Goal: Transaction & Acquisition: Purchase product/service

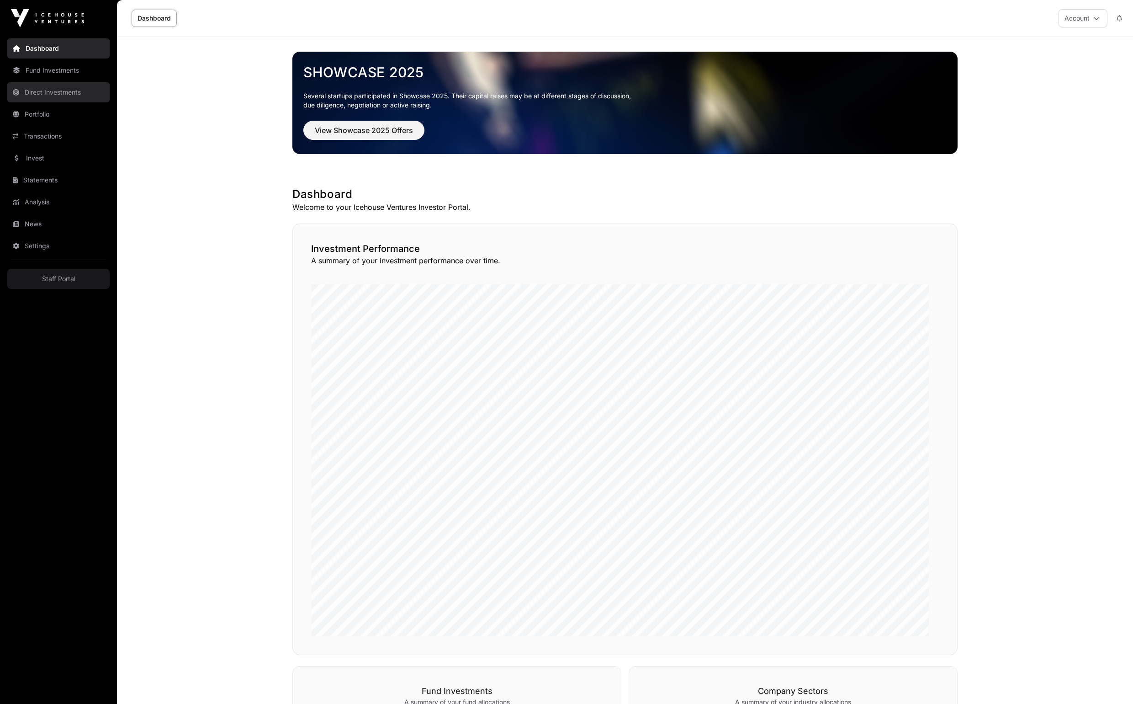
click at [69, 94] on link "Direct Investments" at bounding box center [58, 92] width 102 height 20
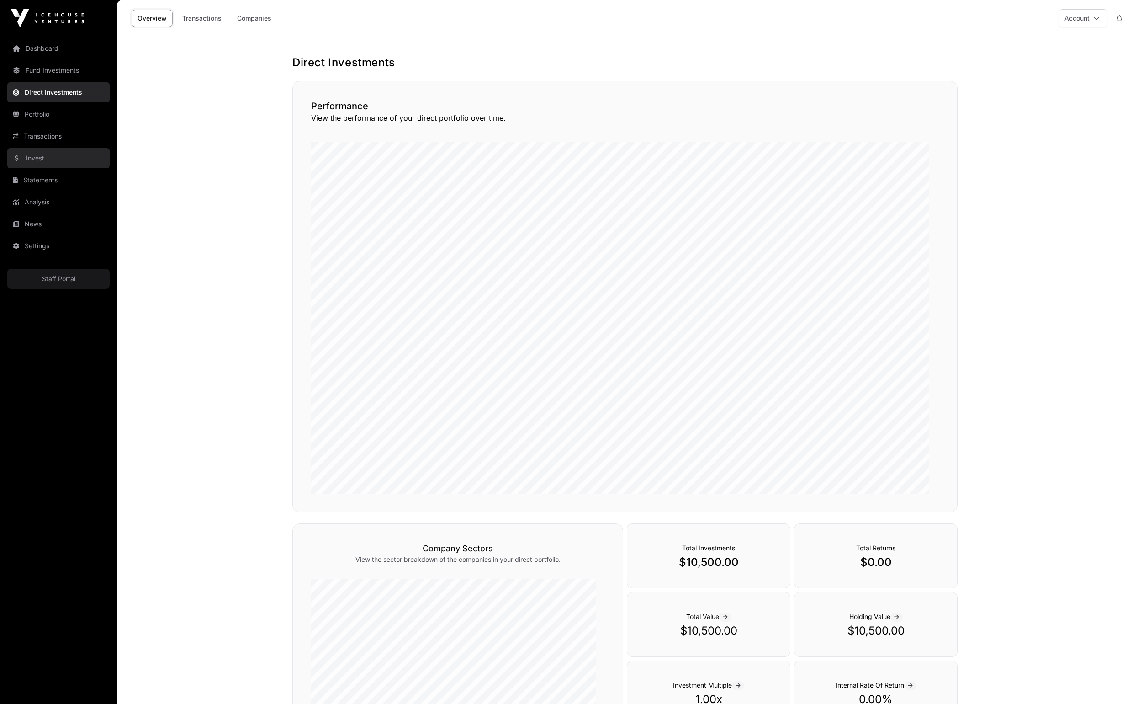
click at [66, 168] on link "Invest" at bounding box center [58, 158] width 102 height 20
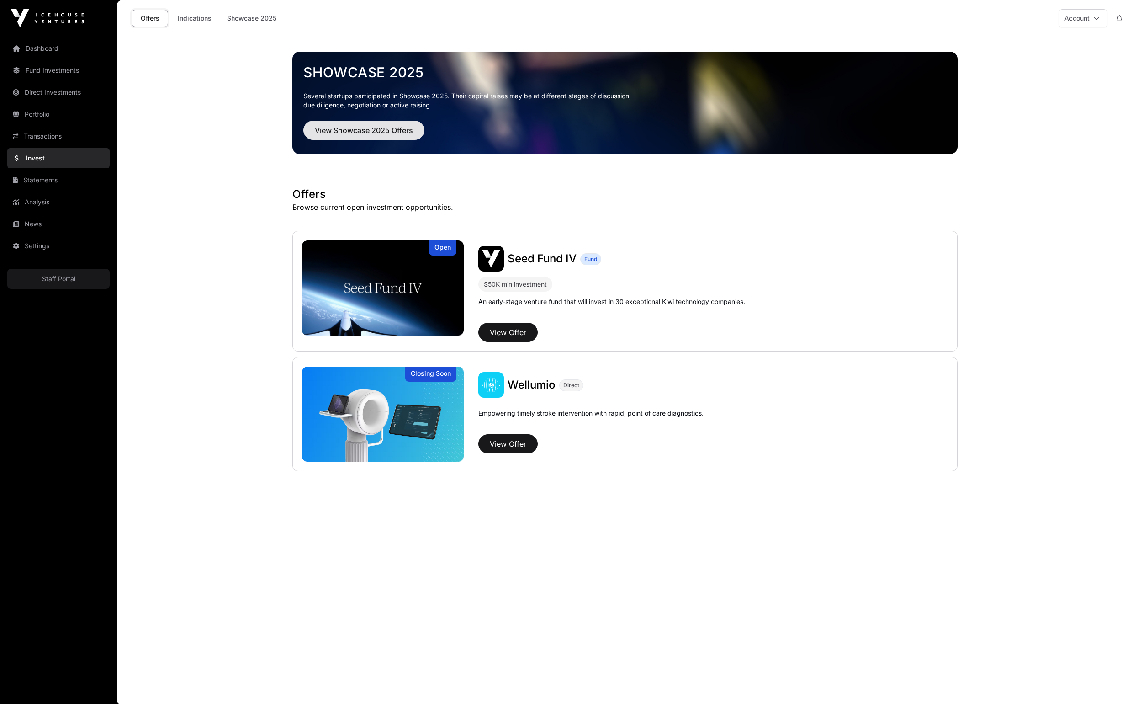
click at [413, 136] on span "View Showcase 2025 Offers" at bounding box center [364, 130] width 98 height 11
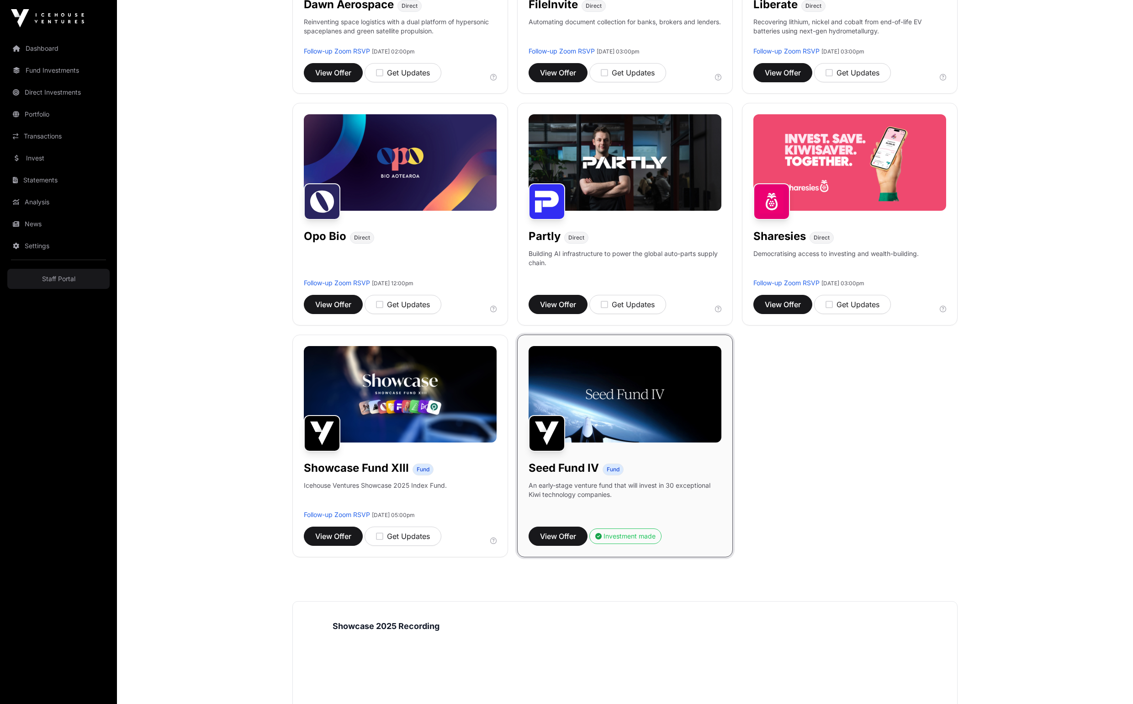
scroll to position [285, 0]
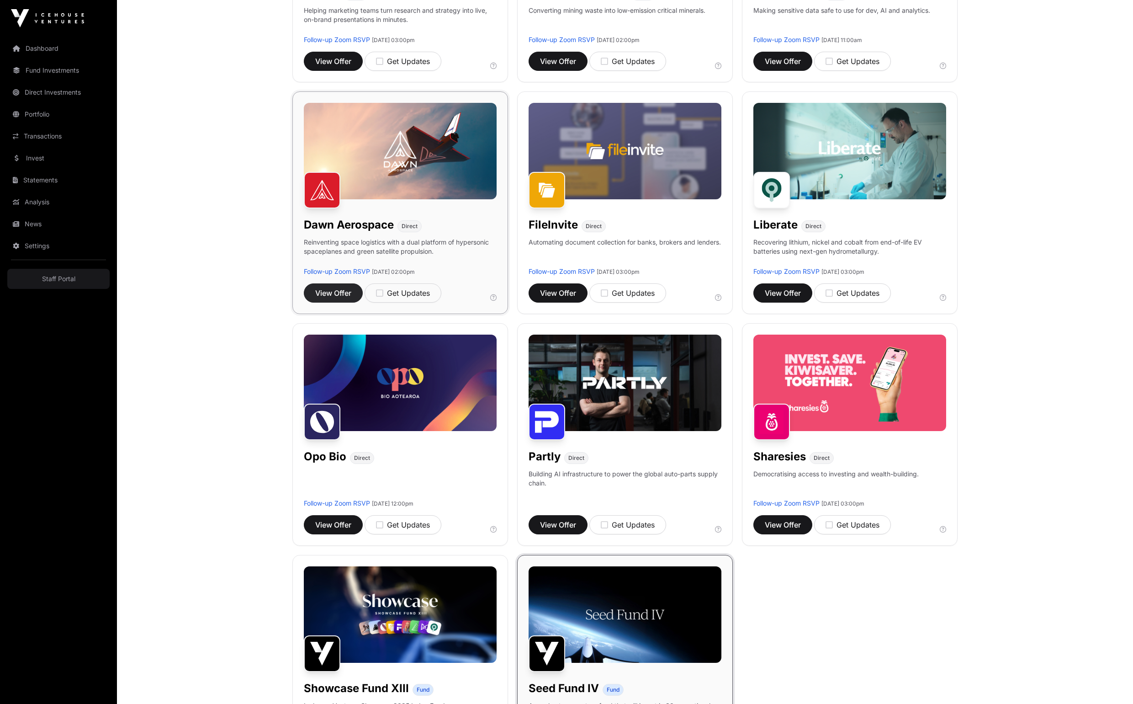
click at [341, 298] on span "View Offer" at bounding box center [333, 292] width 36 height 11
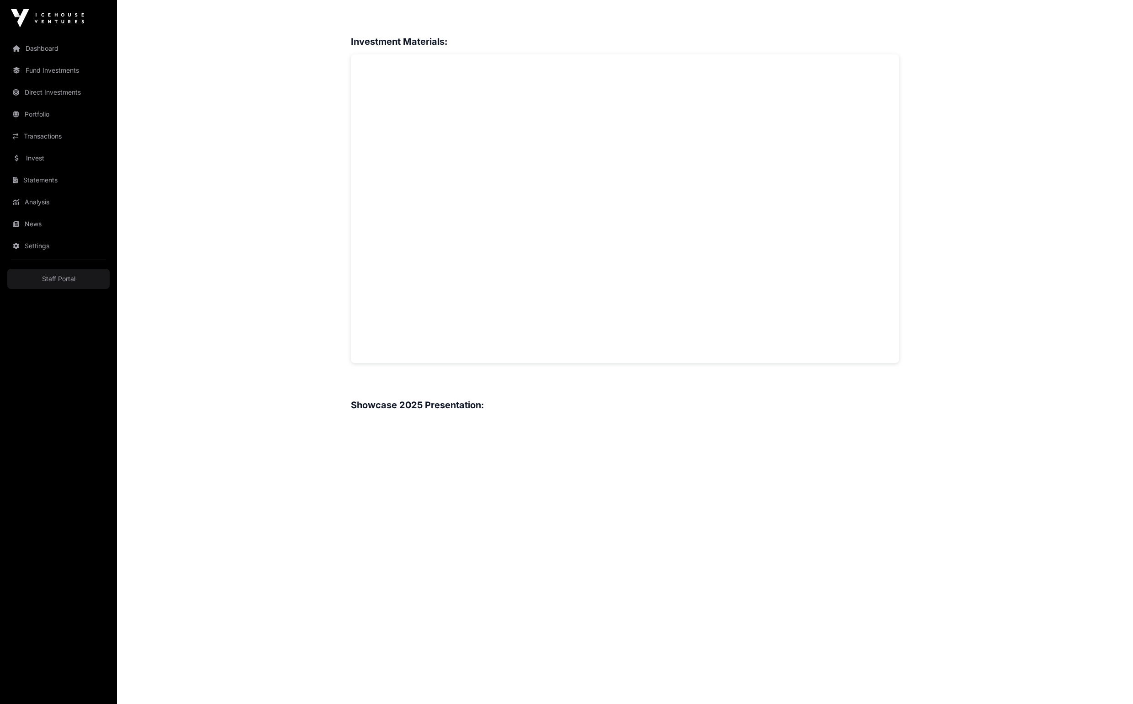
scroll to position [201, 0]
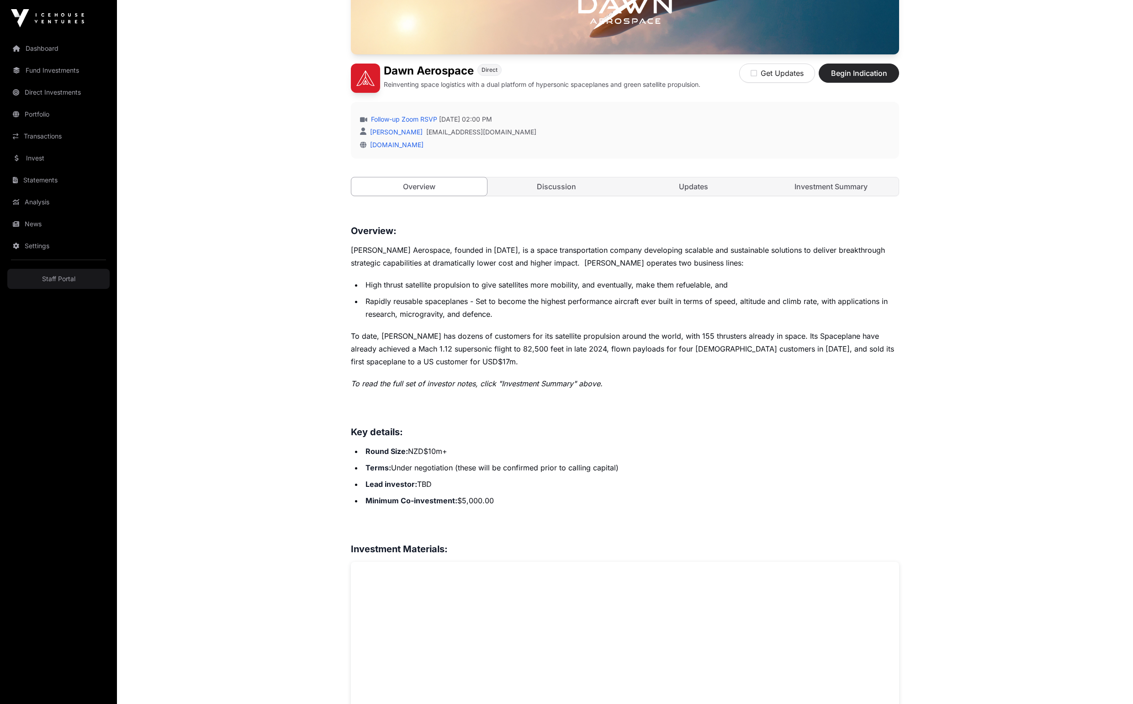
click at [899, 83] on button "Begin Indication" at bounding box center [859, 73] width 80 height 19
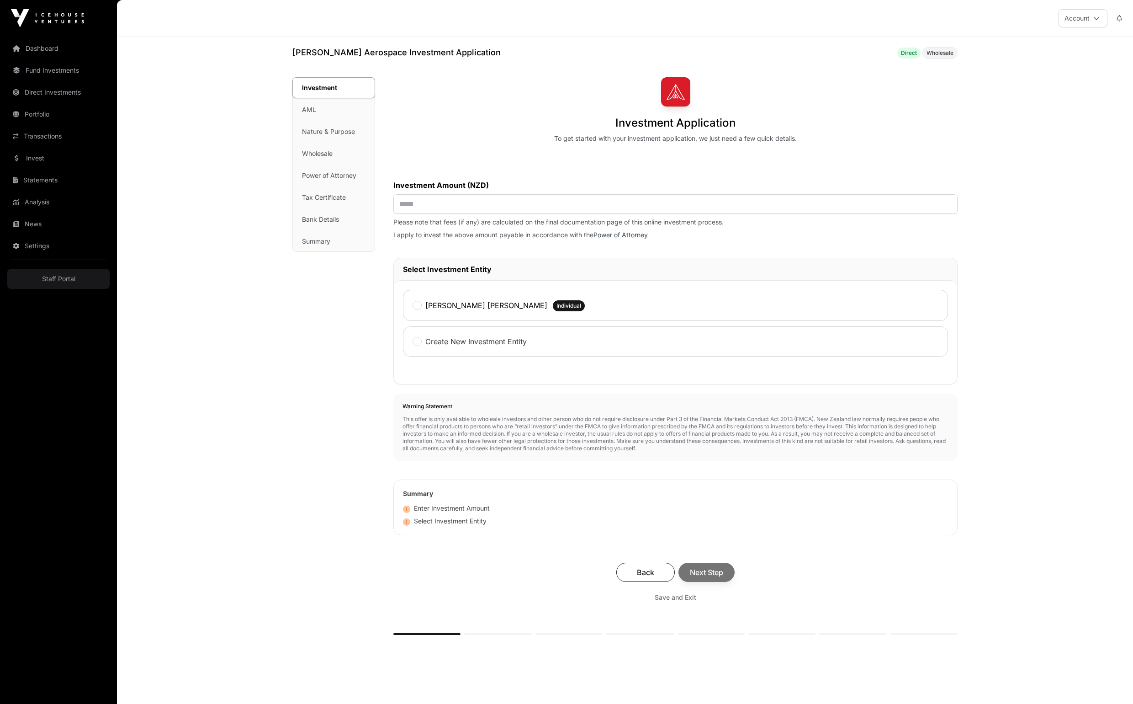
click at [356, 127] on div "Investment AML Nature & Purpose Wholesale Power of Attorney Tax Certificate Ban…" at bounding box center [334, 165] width 82 height 174
click at [338, 121] on div "Investment AML Nature & Purpose Wholesale Power of Attorney Tax Certificate Ban…" at bounding box center [334, 165] width 82 height 174
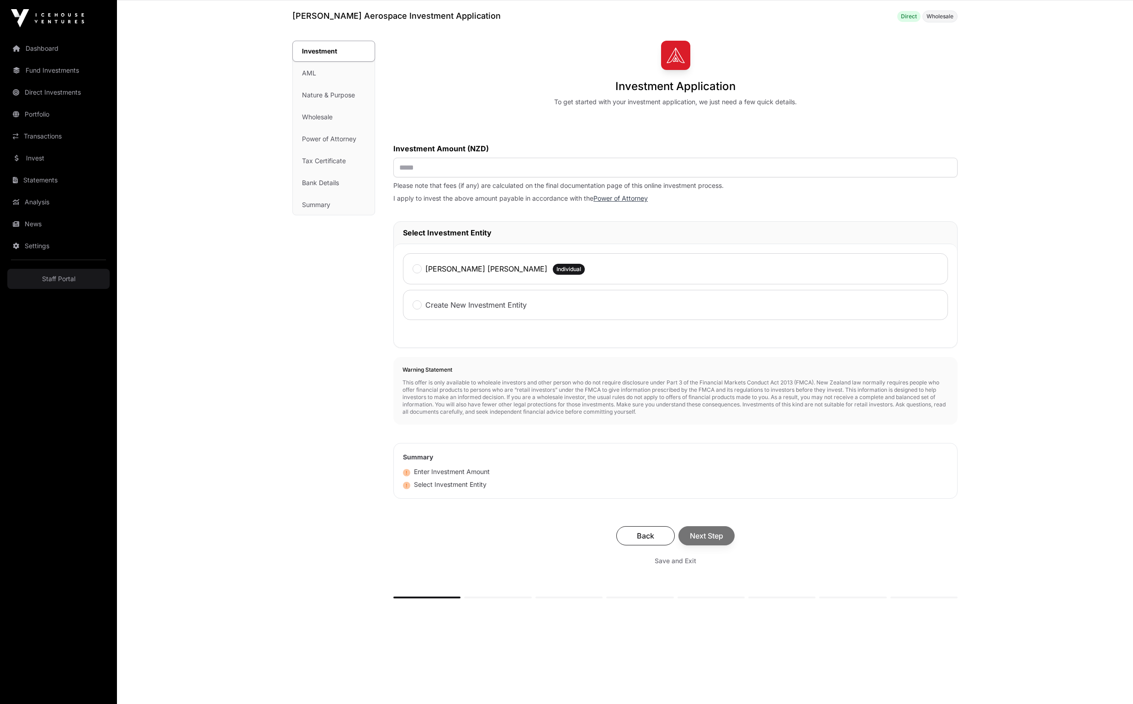
scroll to position [38, 0]
click at [738, 543] on div "Back Next Step" at bounding box center [676, 533] width 546 height 19
click at [573, 175] on input "text" at bounding box center [675, 166] width 564 height 20
type input "**"
click at [375, 314] on div "Investment AML Nature & Purpose Wholesale Power of Attorney Tax Certificate Ban…" at bounding box center [333, 336] width 83 height 594
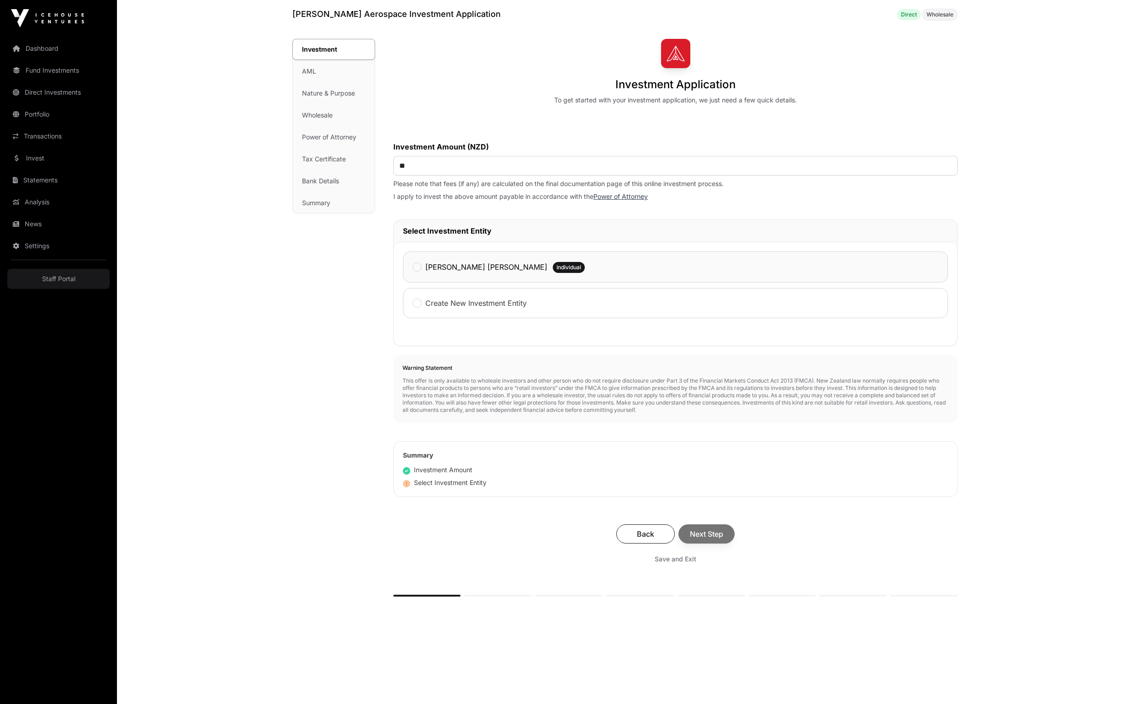
click at [459, 273] on div "[PERSON_NAME] [PERSON_NAME]" at bounding box center [480, 267] width 135 height 12
click at [723, 539] on span "Next Step" at bounding box center [706, 533] width 33 height 11
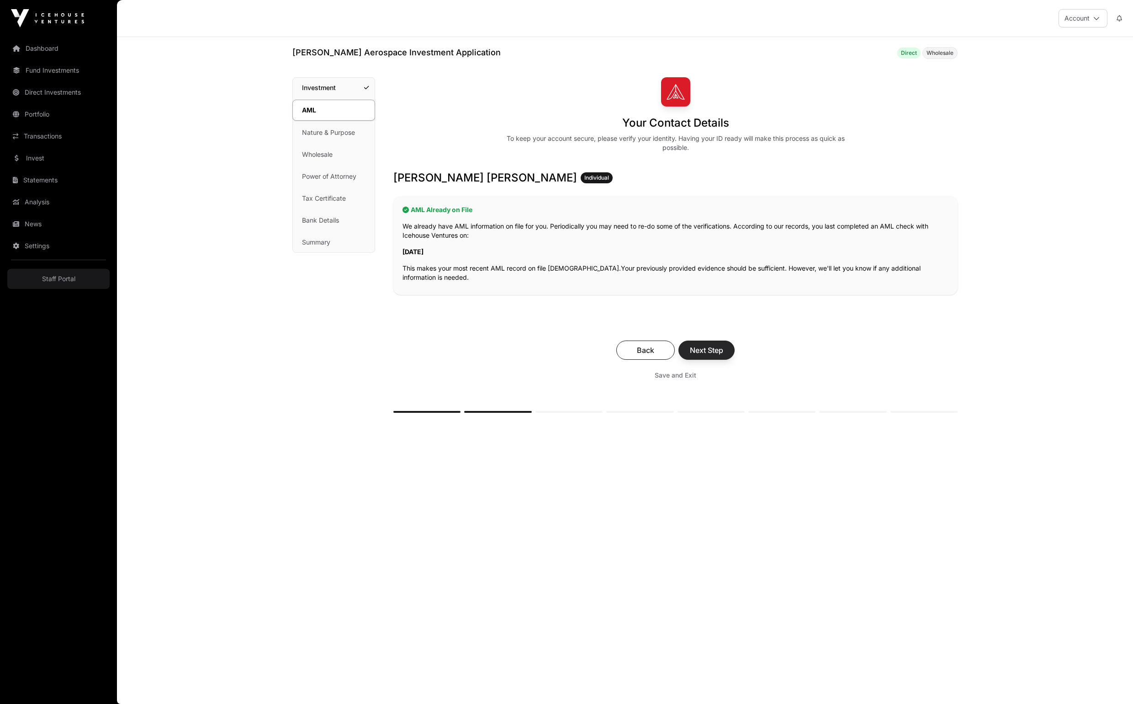
click at [723, 356] on span "Next Step" at bounding box center [706, 350] width 33 height 11
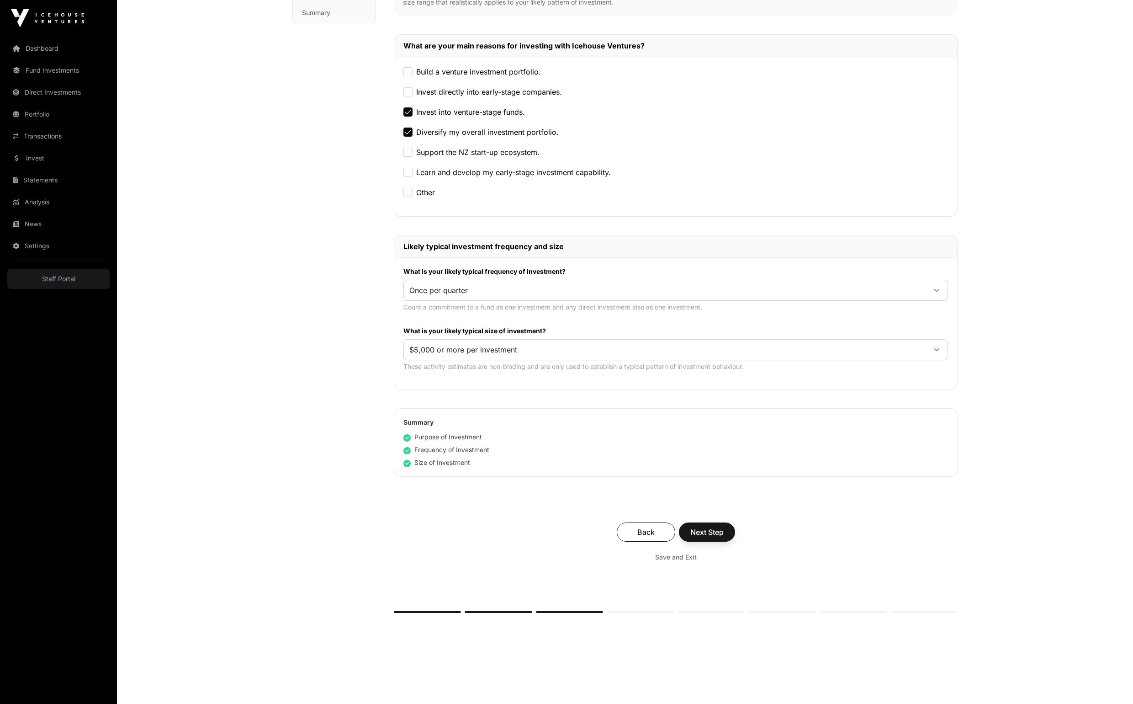
scroll to position [230, 0]
click at [731, 541] on button "Next Step" at bounding box center [707, 530] width 56 height 19
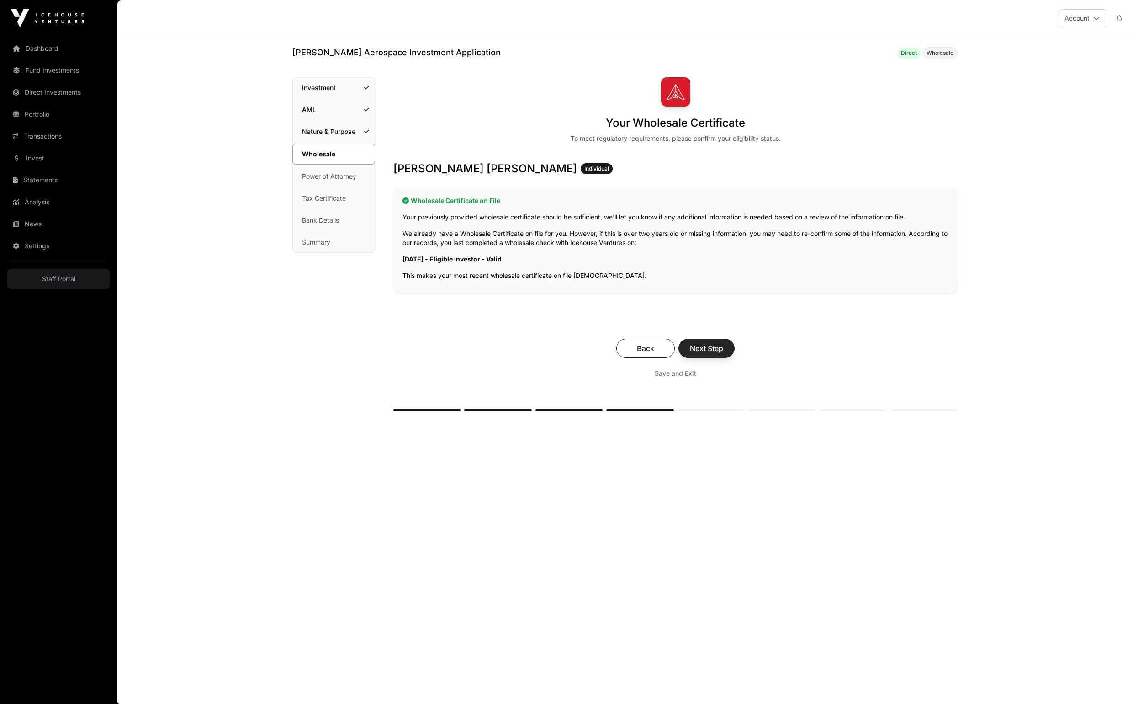
click at [723, 354] on span "Next Step" at bounding box center [706, 348] width 33 height 11
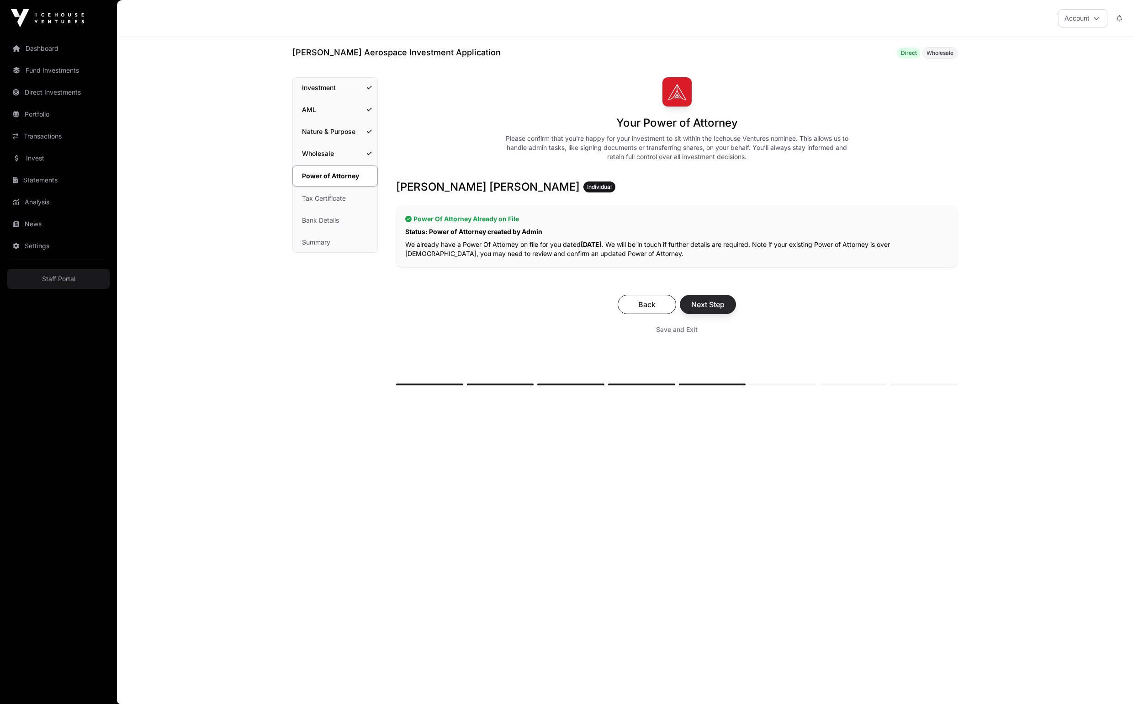
click at [725, 310] on span "Next Step" at bounding box center [707, 304] width 33 height 11
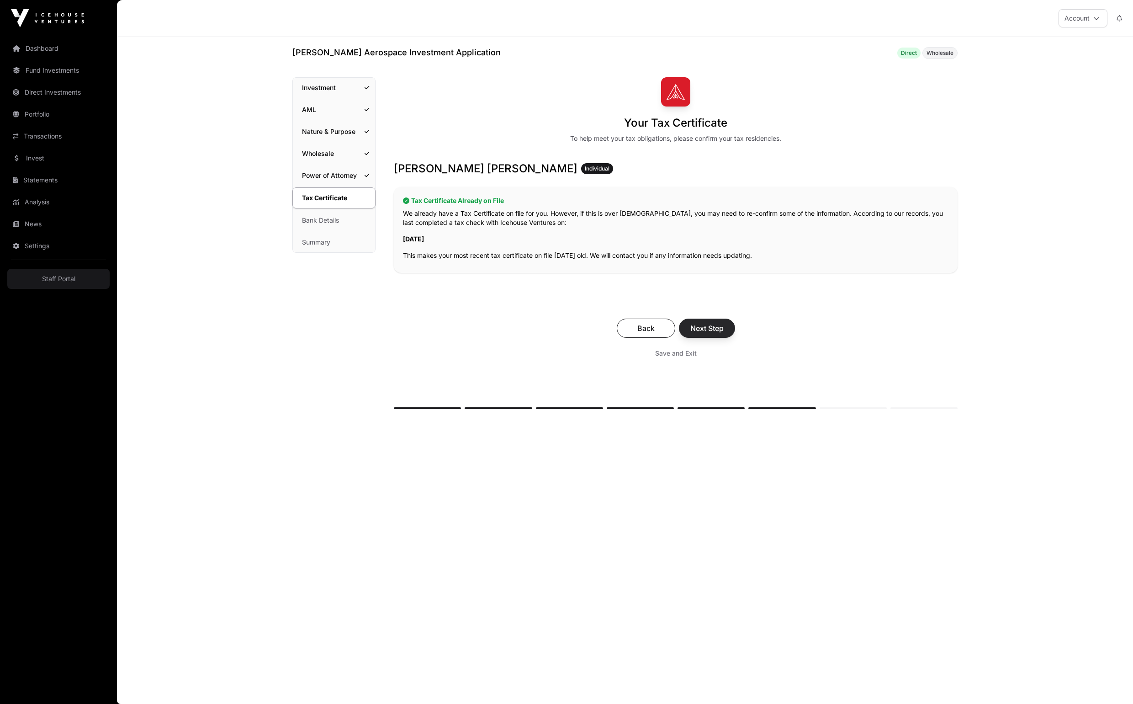
click at [724, 334] on span "Next Step" at bounding box center [706, 328] width 33 height 11
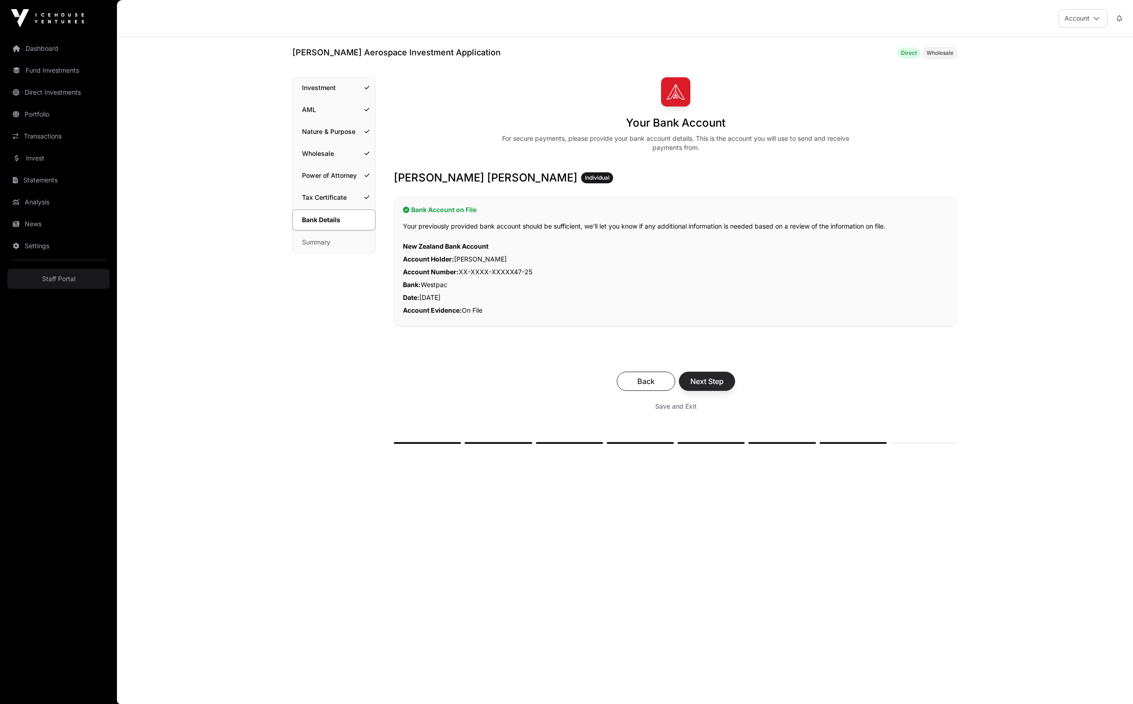
click at [724, 387] on span "Next Step" at bounding box center [706, 381] width 33 height 11
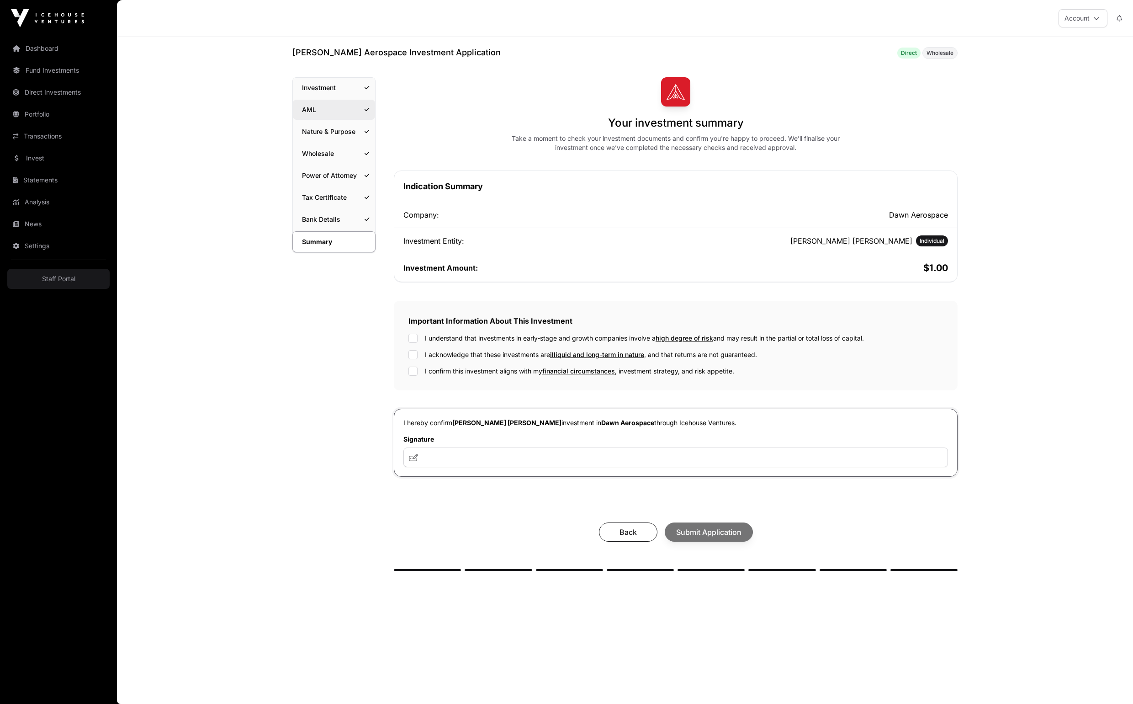
click at [343, 120] on link "AML" at bounding box center [334, 110] width 82 height 20
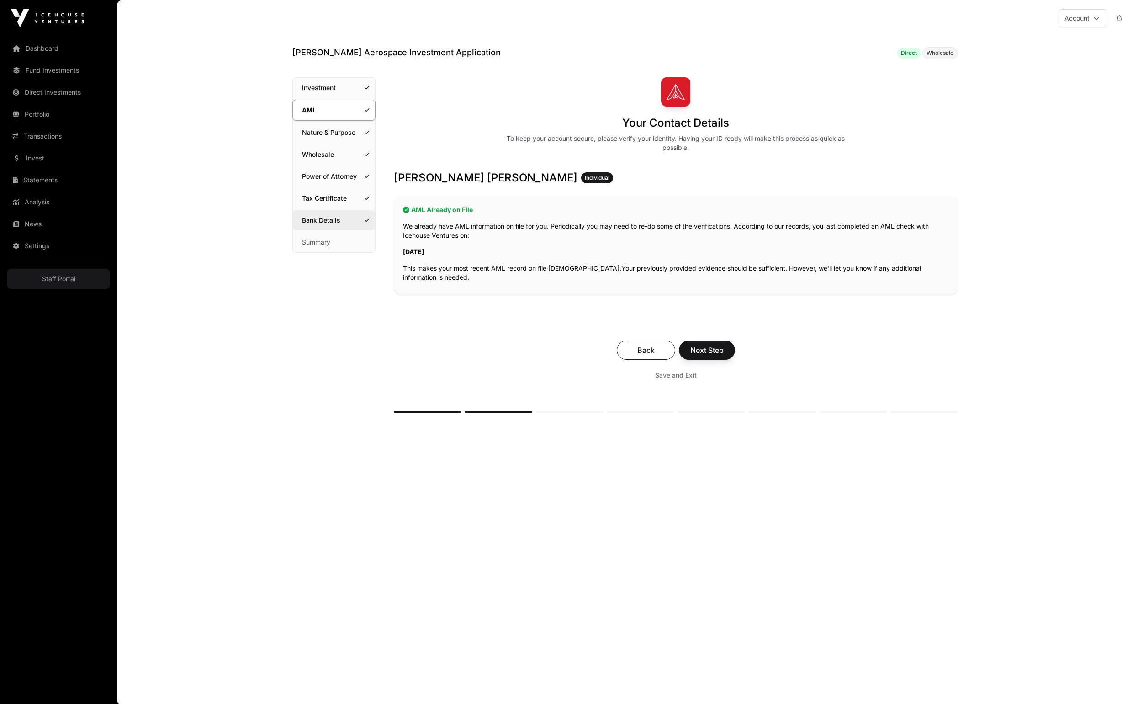
click at [338, 230] on link "Bank Details" at bounding box center [334, 220] width 82 height 20
click at [345, 230] on link "Bank Details" at bounding box center [334, 220] width 82 height 20
click at [345, 208] on link "Tax Certificate" at bounding box center [334, 198] width 82 height 20
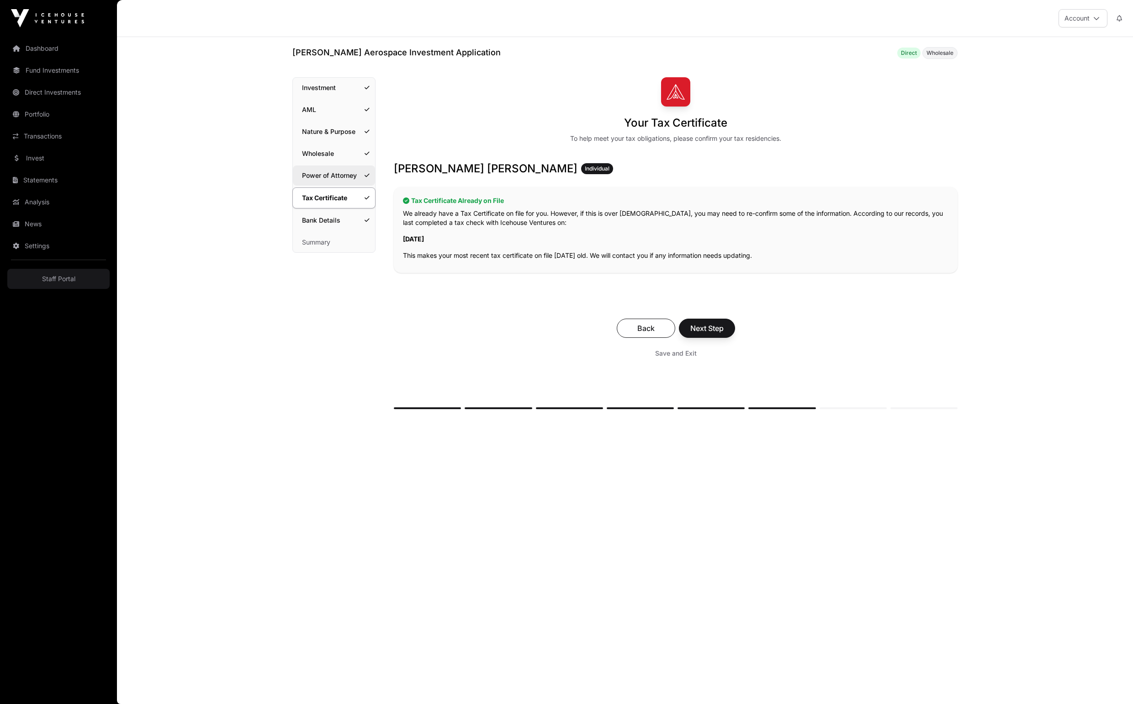
click at [346, 186] on link "Power of Attorney" at bounding box center [334, 175] width 82 height 20
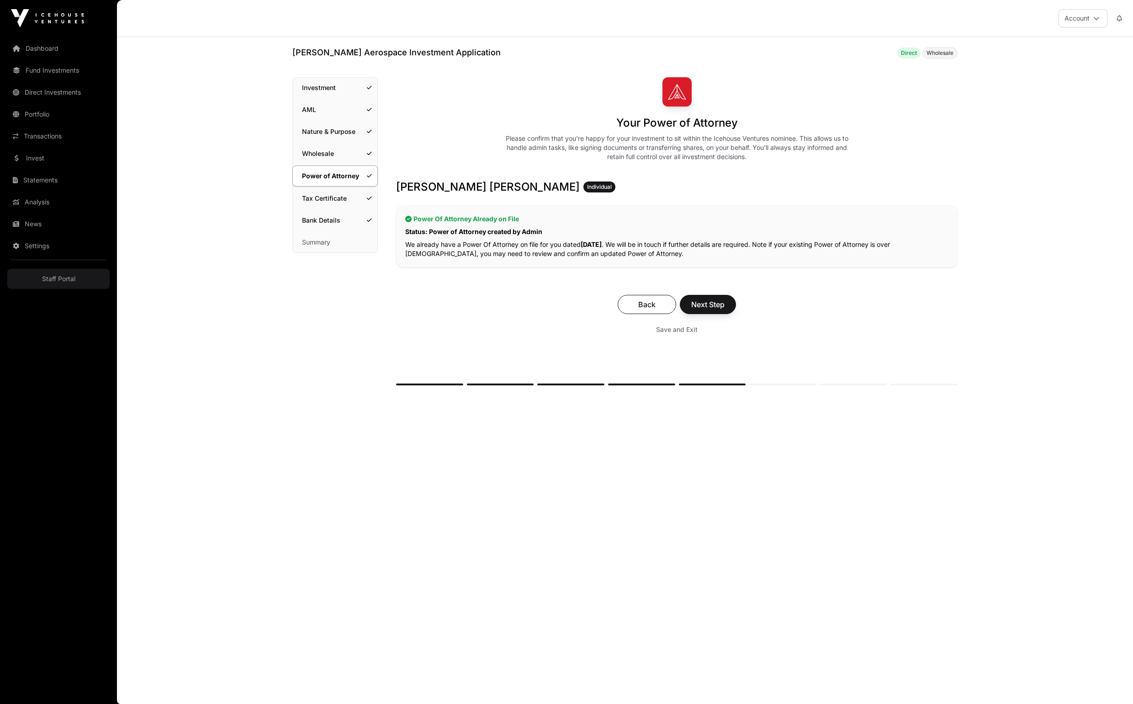
click at [342, 164] on link "Wholesale" at bounding box center [335, 153] width 85 height 20
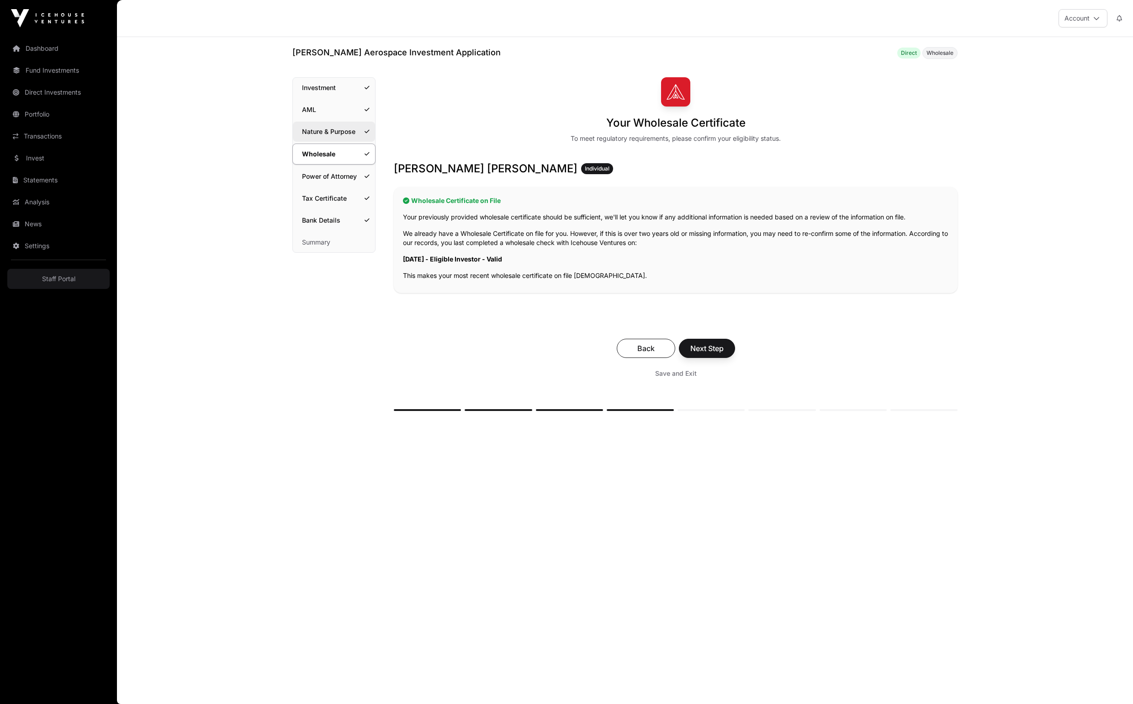
click at [345, 142] on link "Nature & Purpose" at bounding box center [334, 132] width 82 height 20
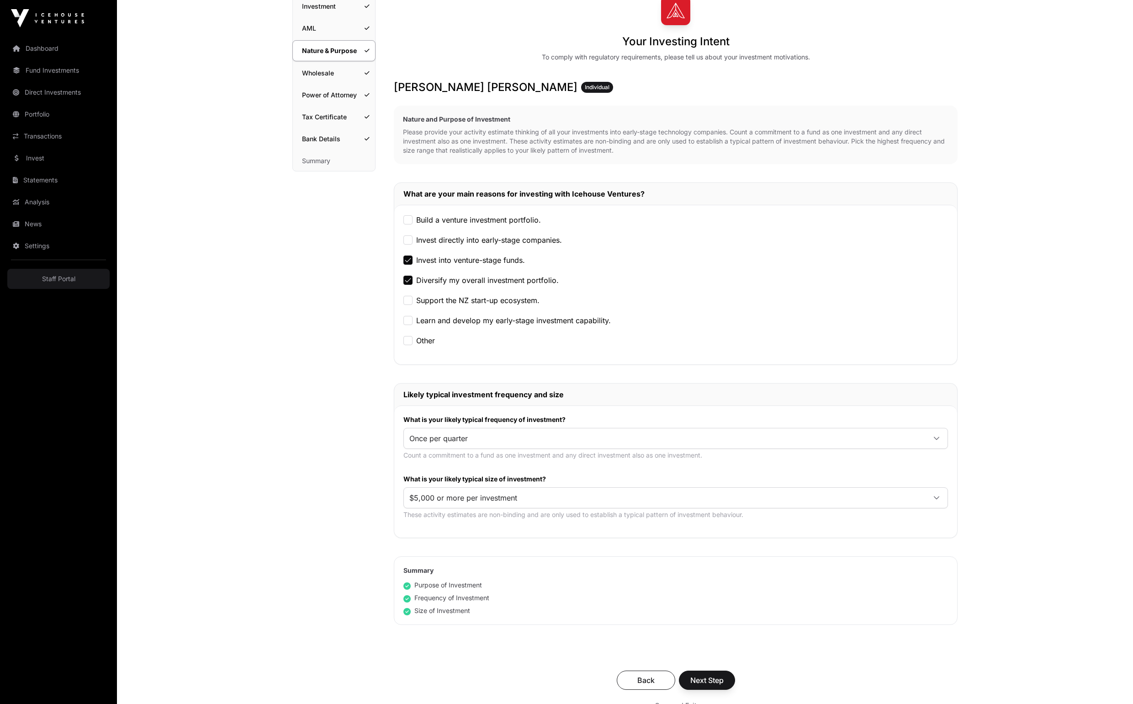
scroll to position [16, 0]
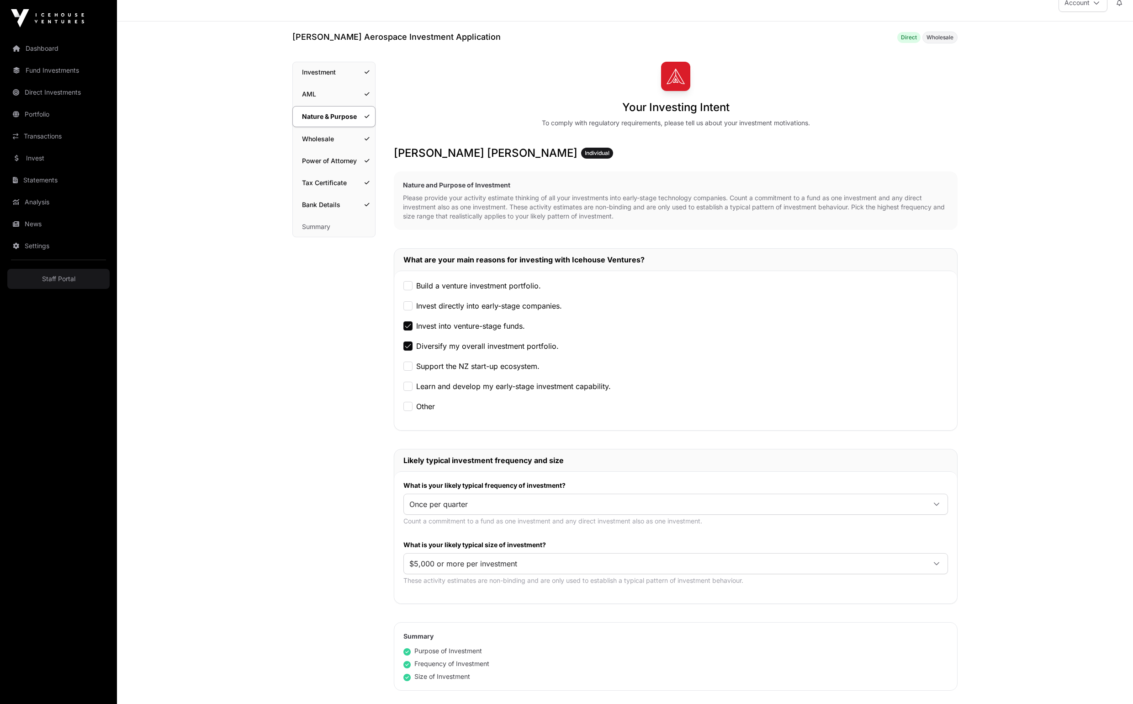
click at [357, 121] on link "Nature & Purpose" at bounding box center [333, 116] width 83 height 21
click at [357, 104] on link "AML" at bounding box center [334, 94] width 82 height 20
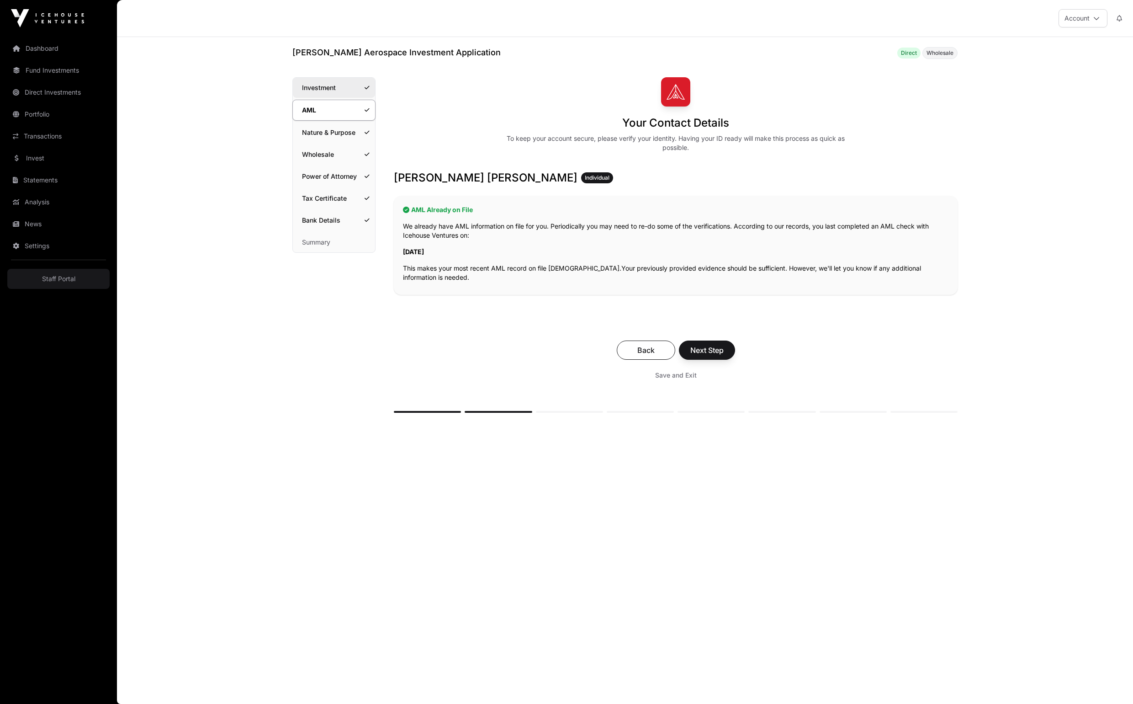
click at [351, 88] on link "Investment" at bounding box center [334, 88] width 82 height 20
